Goal: Participate in discussion

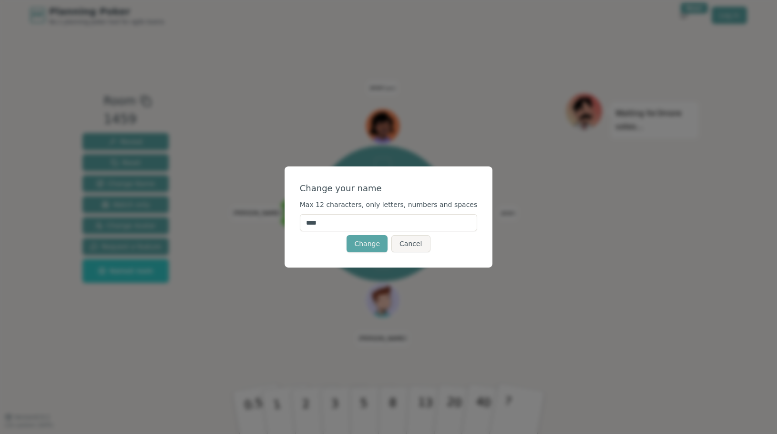
click at [387, 224] on input "****" at bounding box center [389, 222] width 178 height 17
type input "*"
type input "*******"
click at [377, 246] on button "Change" at bounding box center [367, 243] width 41 height 17
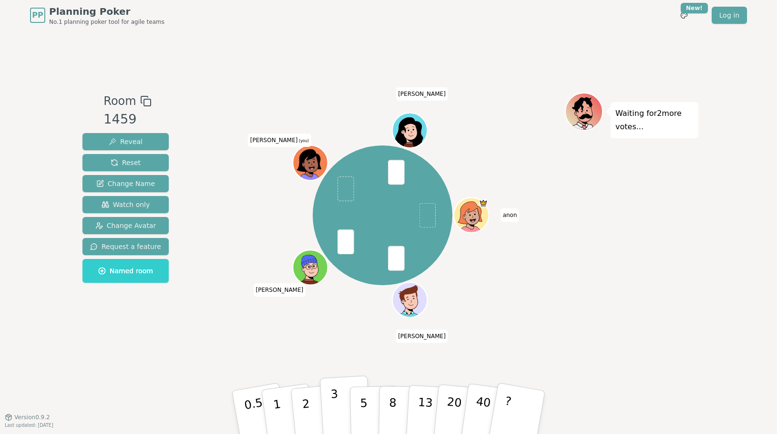
click at [337, 406] on button "3" at bounding box center [346, 412] width 52 height 74
click at [616, 266] on div "Waiting for [PERSON_NAME] 's vote..." at bounding box center [631, 223] width 133 height 262
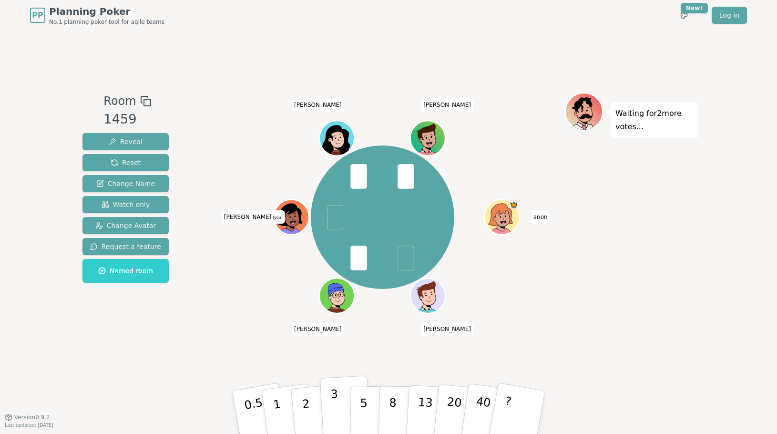
click at [336, 407] on button "3" at bounding box center [346, 412] width 52 height 74
click at [367, 400] on button "5" at bounding box center [374, 412] width 49 height 72
click at [364, 400] on button "5" at bounding box center [374, 412] width 49 height 72
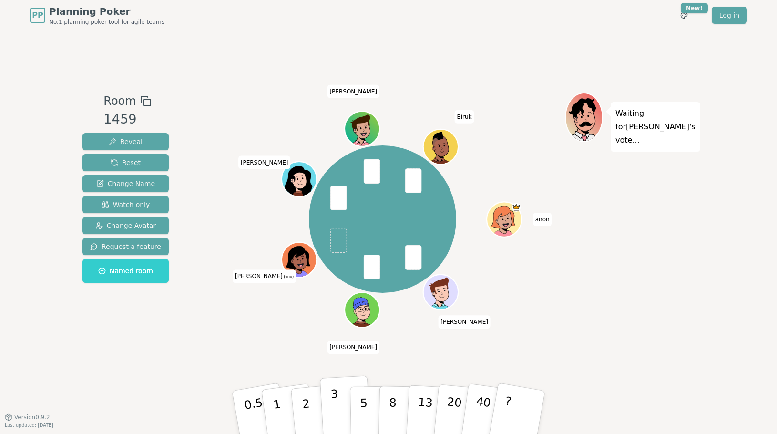
click at [337, 399] on button "3" at bounding box center [346, 412] width 52 height 74
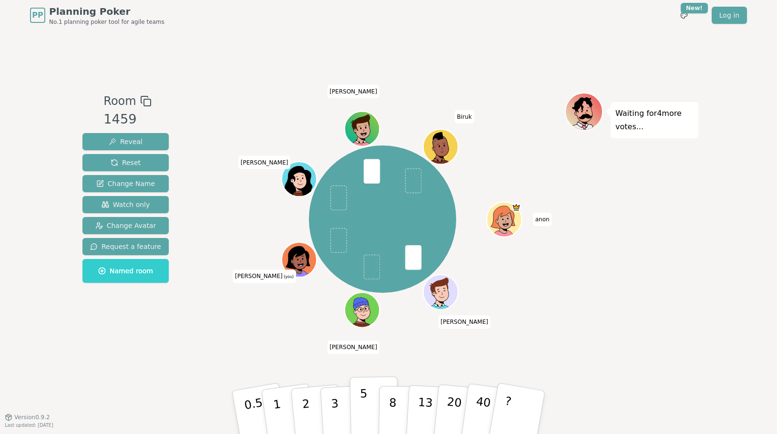
click at [364, 401] on button "5" at bounding box center [374, 412] width 49 height 72
